Goal: Task Accomplishment & Management: Manage account settings

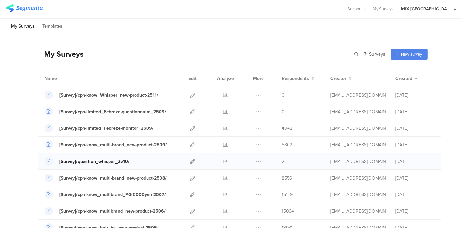
drag, startPoint x: 0, startPoint y: 0, endPoint x: 112, endPoint y: 163, distance: 197.3
click at [190, 162] on icon at bounding box center [192, 161] width 5 height 5
